Goal: Task Accomplishment & Management: Complete application form

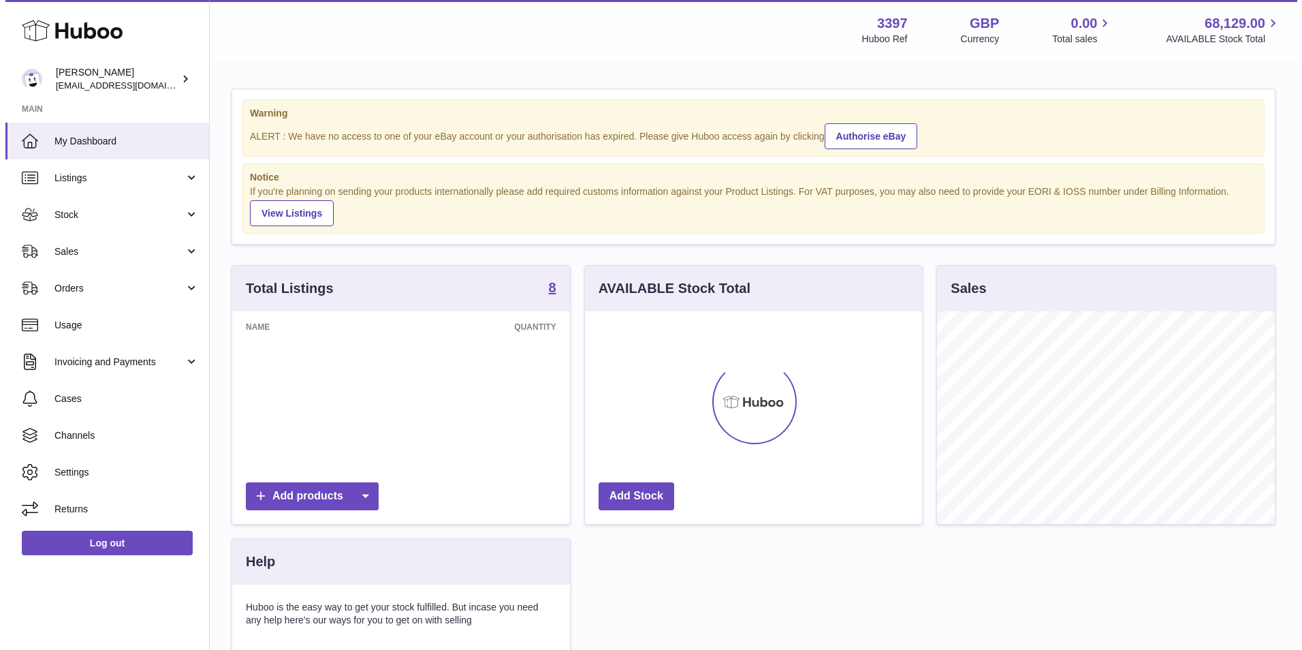
scroll to position [212, 337]
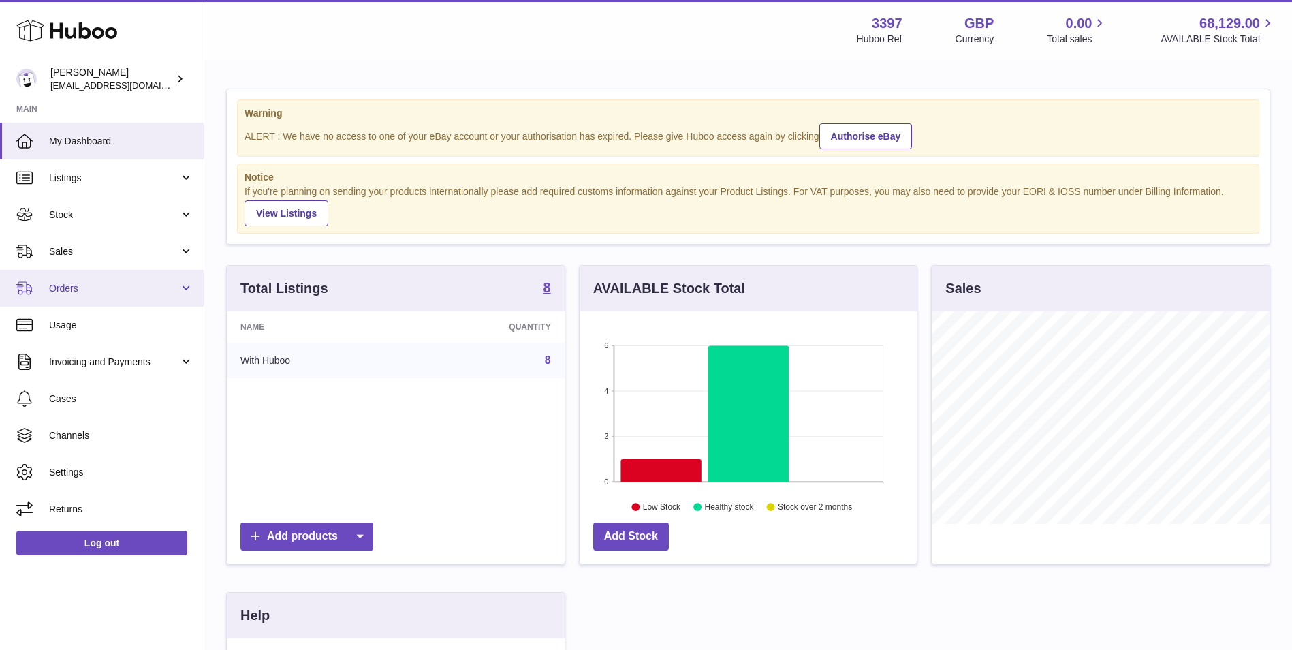
drag, startPoint x: 114, startPoint y: 285, endPoint x: 116, endPoint y: 293, distance: 9.0
click at [114, 286] on span "Orders" at bounding box center [114, 288] width 130 height 13
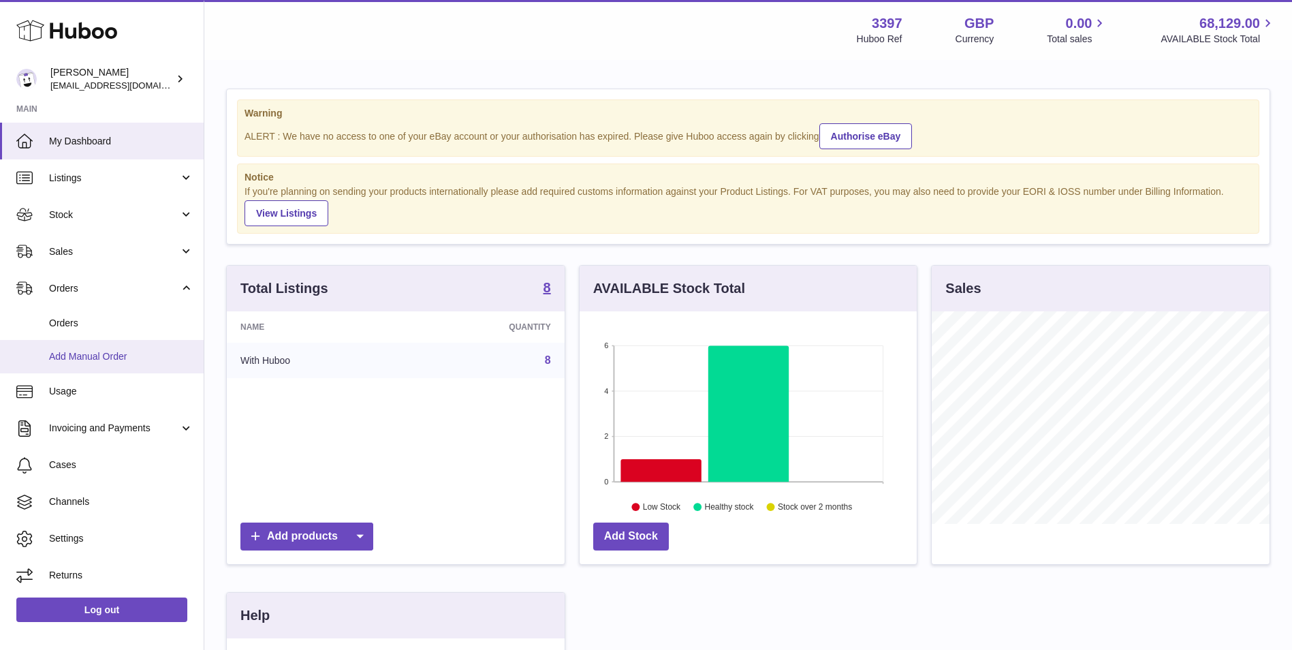
click at [97, 357] on span "Add Manual Order" at bounding box center [121, 356] width 144 height 13
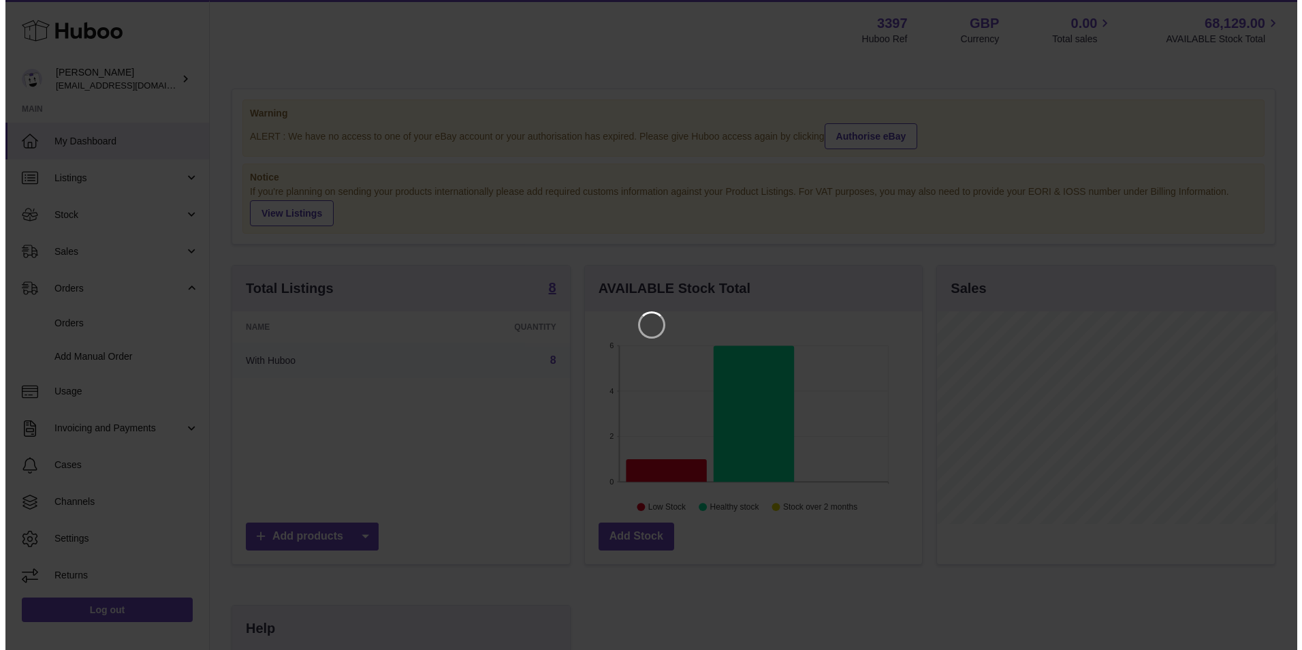
scroll to position [212, 340]
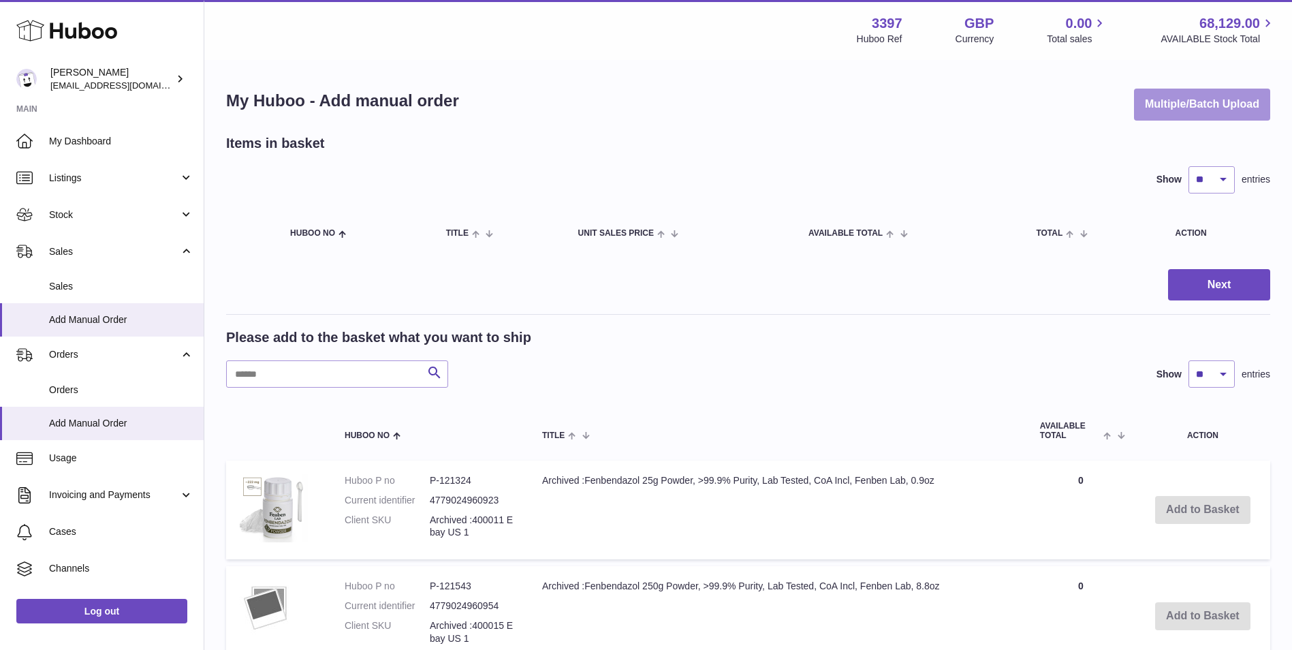
click at [1227, 100] on button "Multiple/Batch Upload" at bounding box center [1202, 105] width 136 height 32
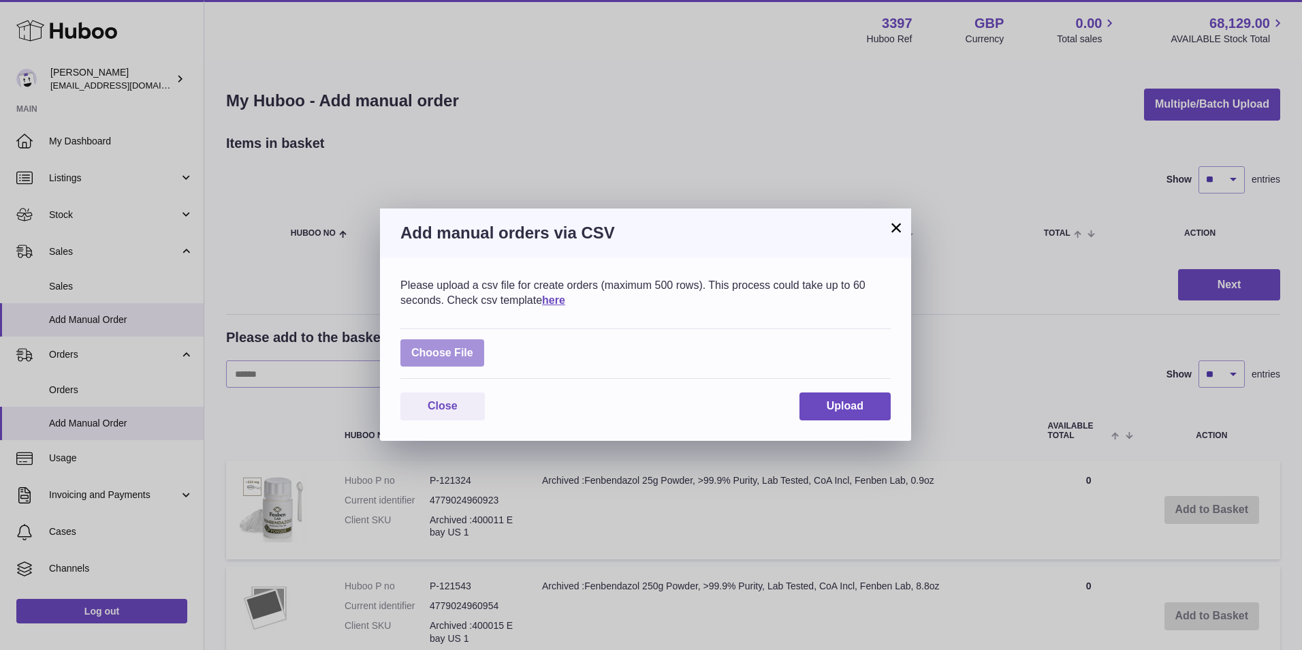
click at [432, 348] on label at bounding box center [442, 353] width 84 height 28
click at [473, 347] on input "file" at bounding box center [473, 346] width 1 height 1
type input "**********"
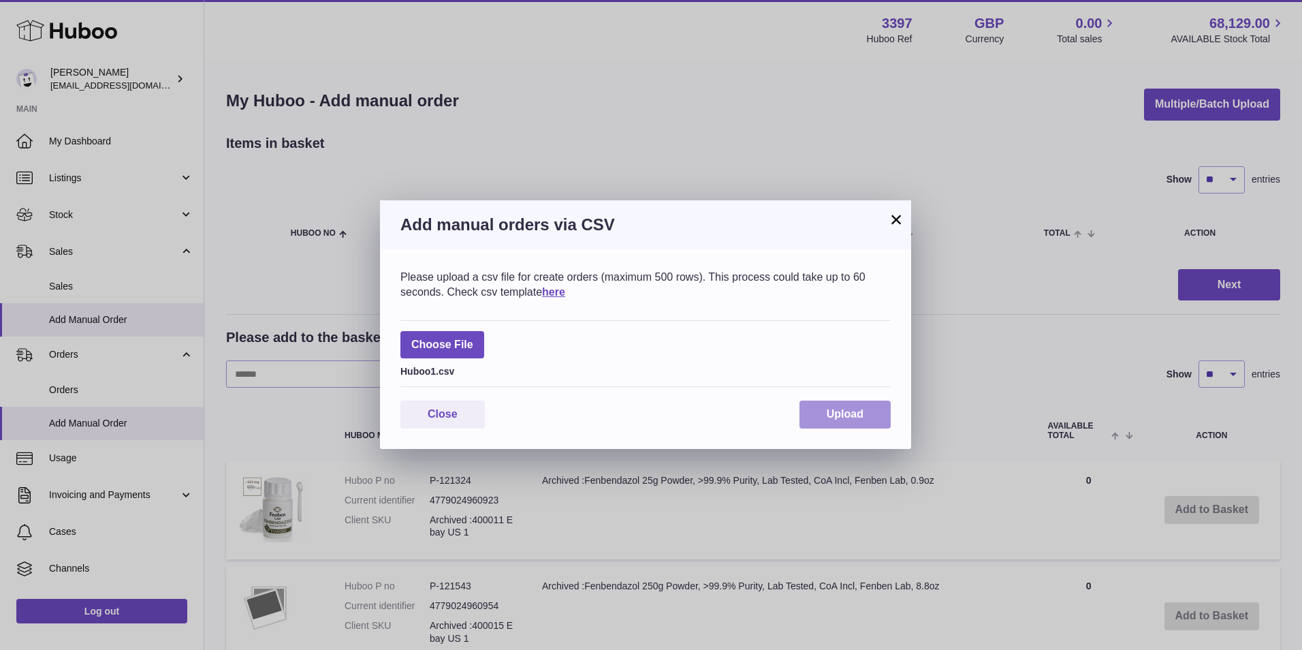
click at [826, 405] on button "Upload" at bounding box center [844, 414] width 91 height 28
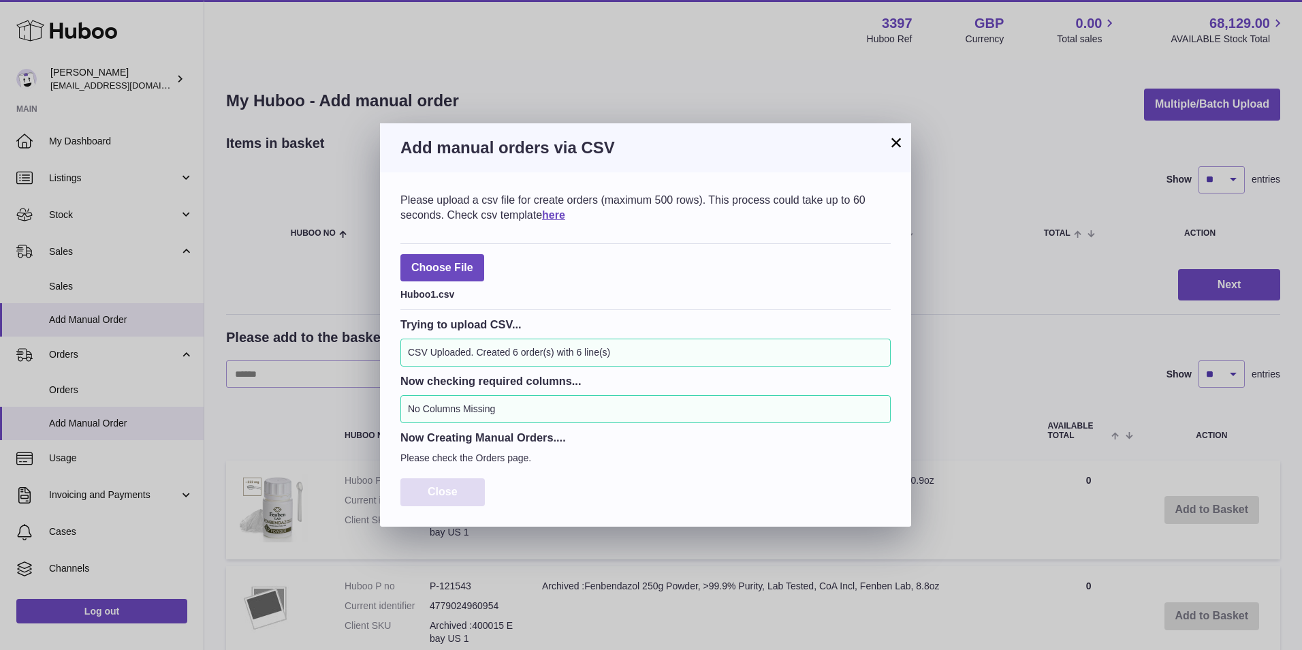
drag, startPoint x: 441, startPoint y: 488, endPoint x: 478, endPoint y: 496, distance: 38.3
click at [441, 490] on span "Close" at bounding box center [443, 491] width 30 height 12
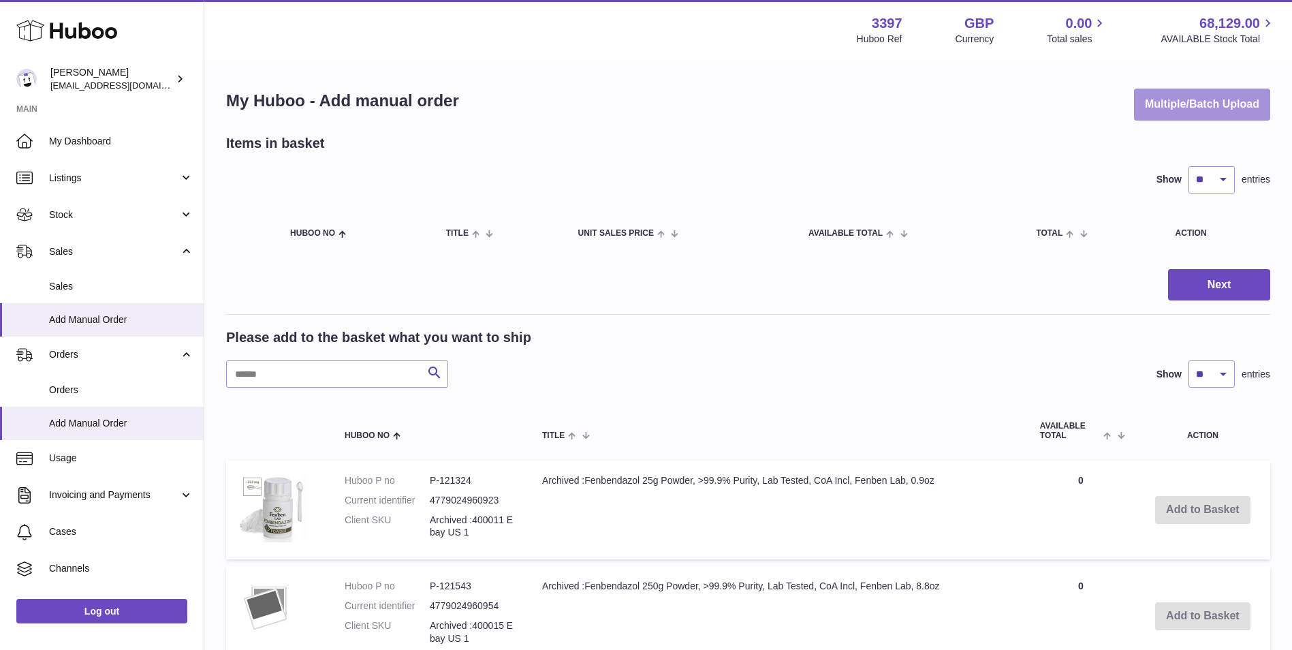
click at [1191, 108] on button "Multiple/Batch Upload" at bounding box center [1202, 105] width 136 height 32
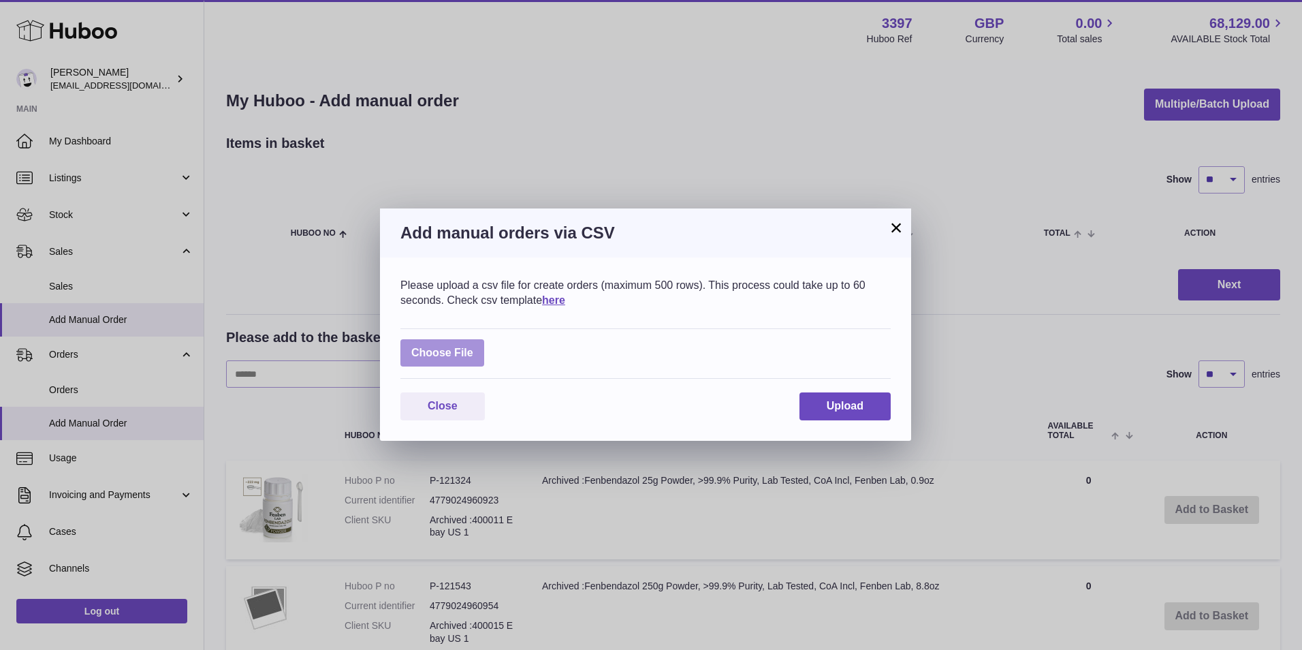
click at [427, 355] on label at bounding box center [442, 353] width 84 height 28
click at [473, 347] on input "file" at bounding box center [473, 346] width 1 height 1
type input "**********"
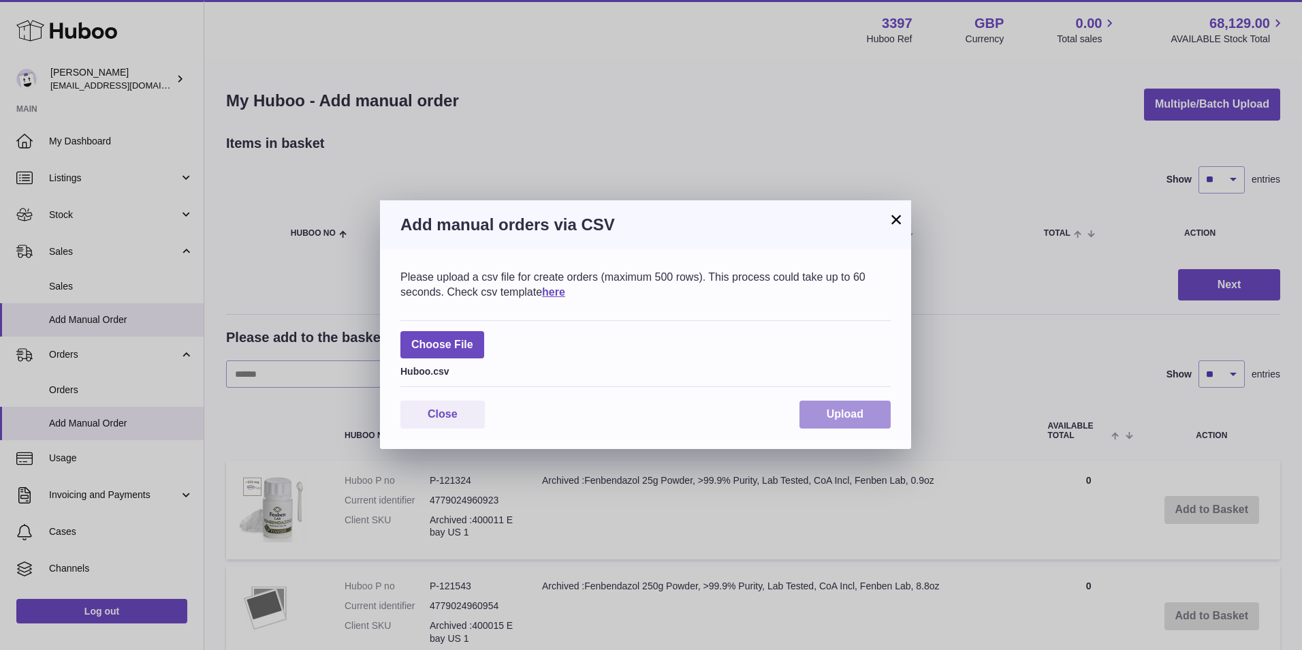
click at [852, 411] on span "Upload" at bounding box center [845, 414] width 37 height 12
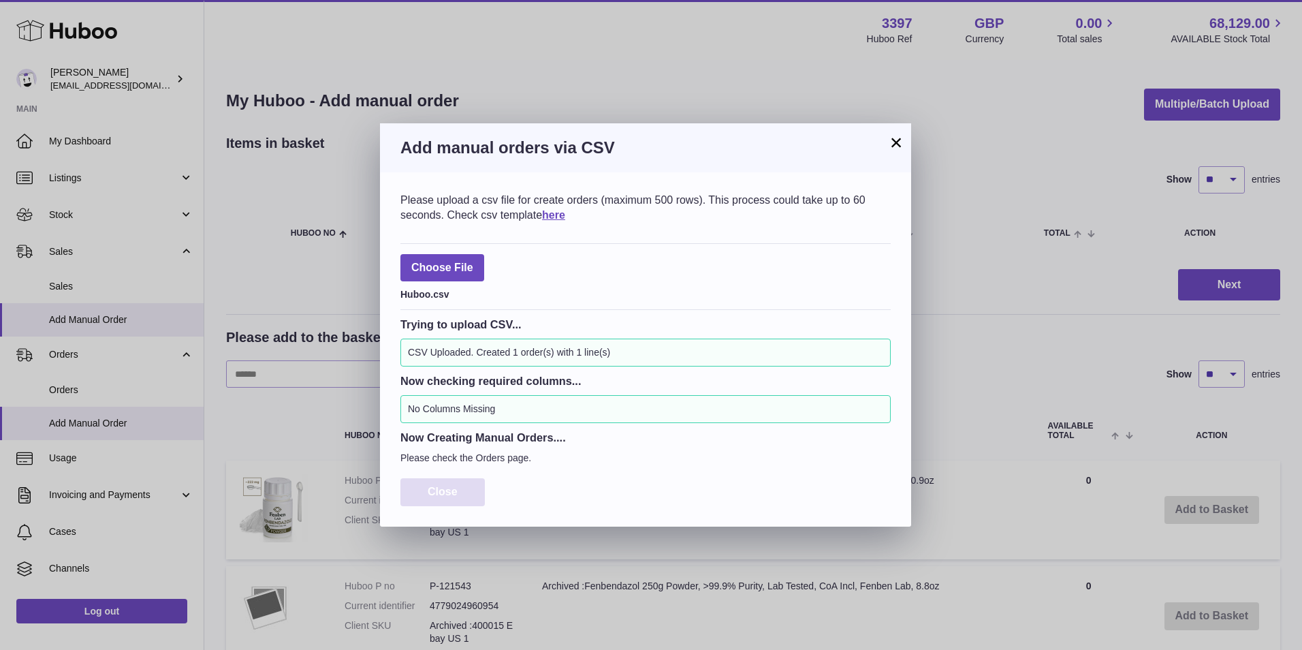
click at [436, 487] on span "Close" at bounding box center [443, 491] width 30 height 12
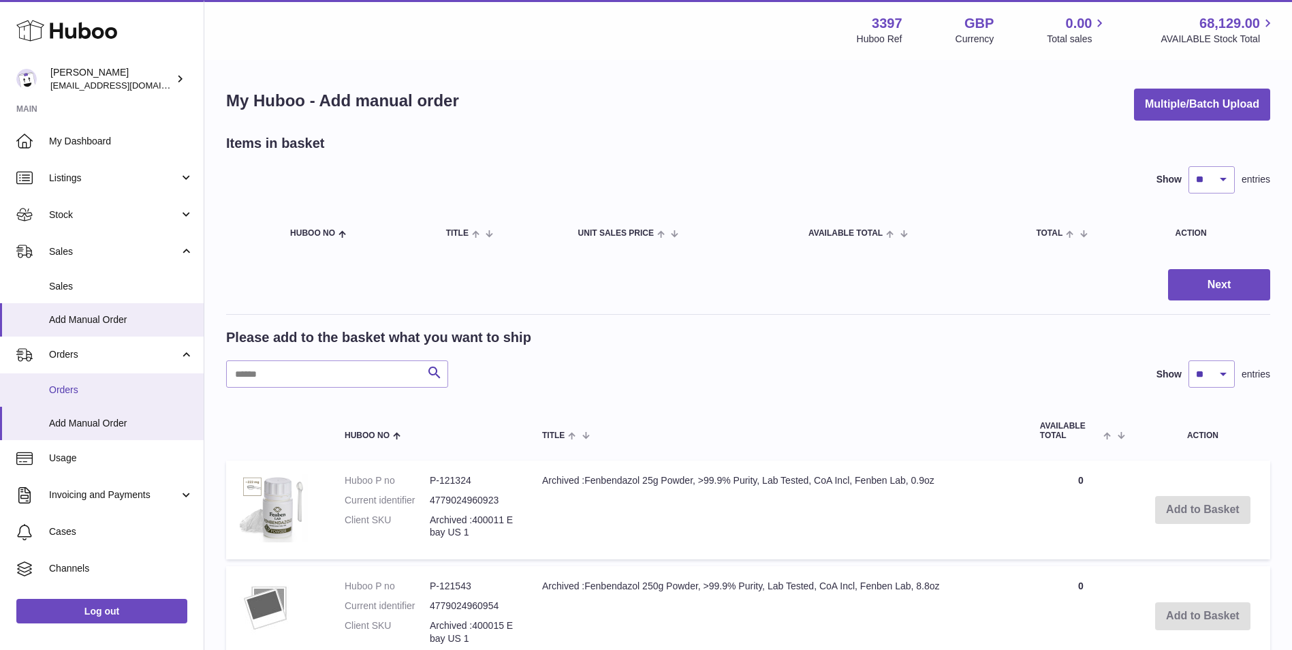
drag, startPoint x: 63, startPoint y: 381, endPoint x: 142, endPoint y: 415, distance: 85.1
click at [63, 381] on link "Orders" at bounding box center [102, 389] width 204 height 33
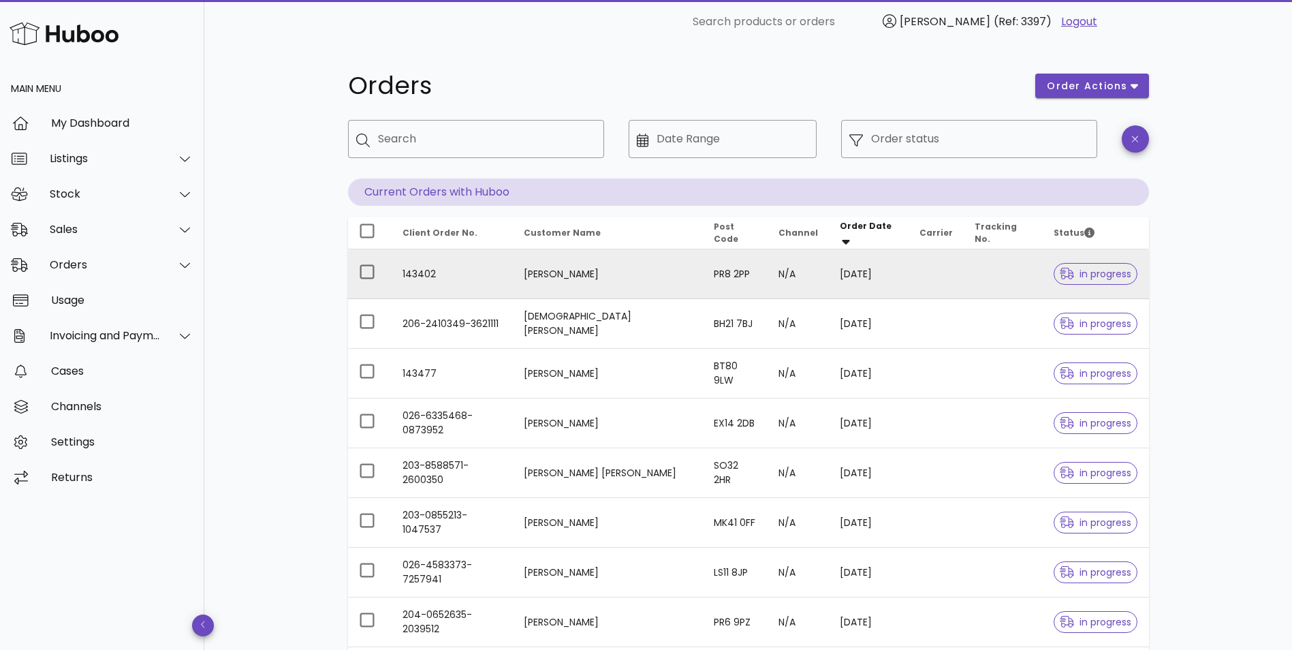
click at [492, 273] on td "143402" at bounding box center [452, 274] width 121 height 50
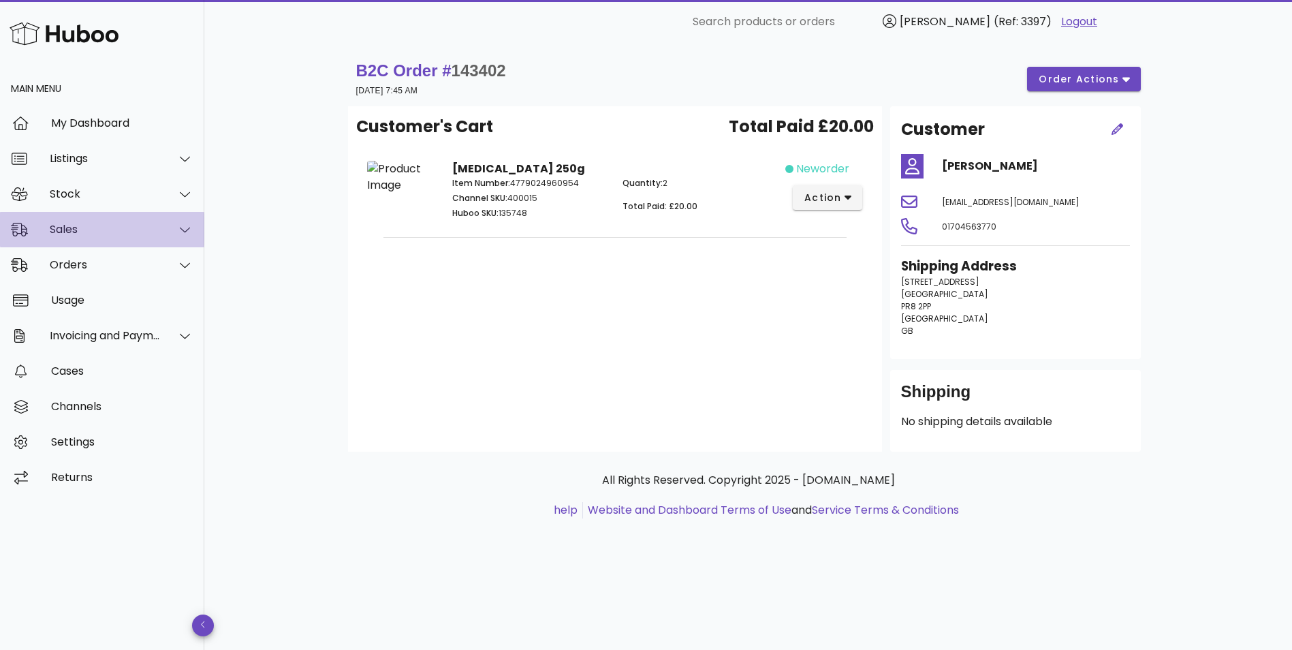
drag, startPoint x: 62, startPoint y: 225, endPoint x: 155, endPoint y: 244, distance: 94.7
click at [62, 225] on div "Sales" at bounding box center [105, 229] width 111 height 13
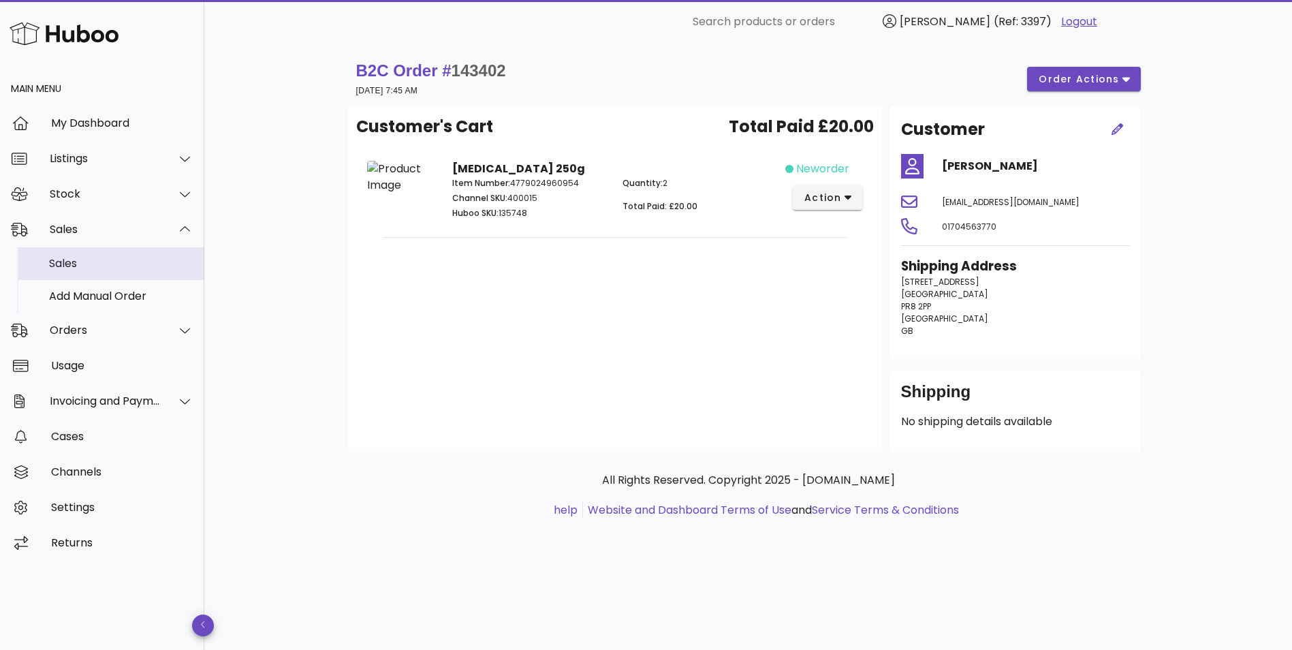
click at [110, 266] on div "Sales" at bounding box center [121, 263] width 144 height 13
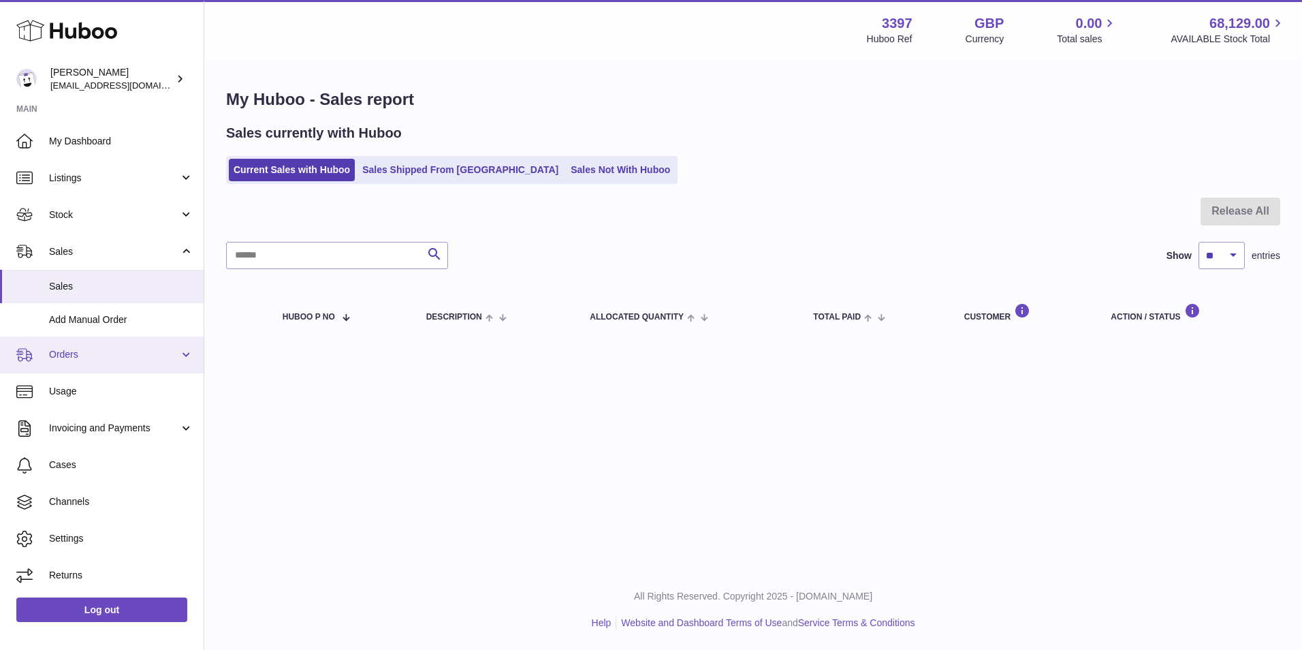
click at [84, 347] on link "Orders" at bounding box center [102, 354] width 204 height 37
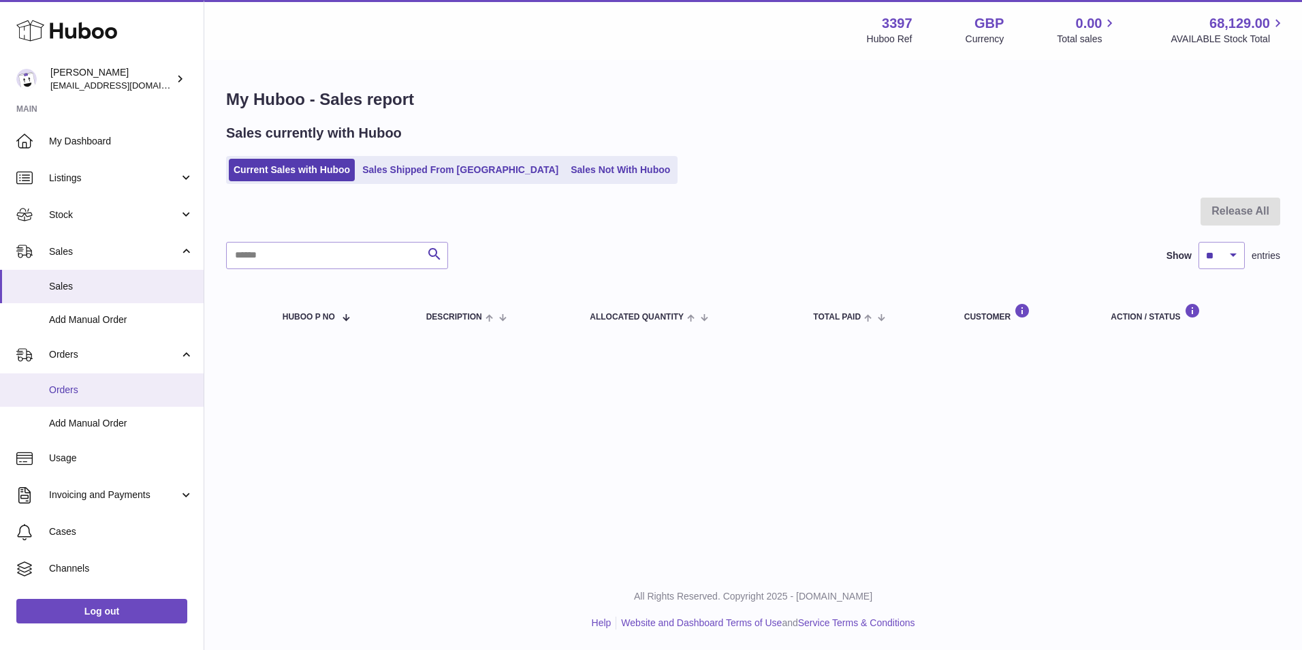
click at [80, 400] on link "Orders" at bounding box center [102, 389] width 204 height 33
